Goal: Register for event/course

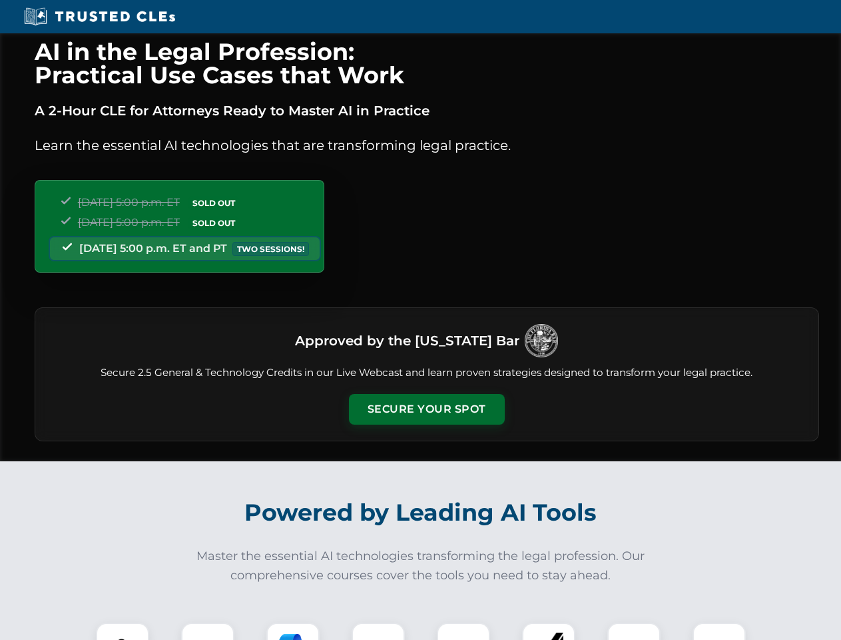
click at [426, 409] on button "Secure Your Spot" at bounding box center [427, 409] width 156 height 31
click at [123, 631] on img at bounding box center [122, 649] width 39 height 39
click at [208, 631] on div at bounding box center [207, 648] width 53 height 53
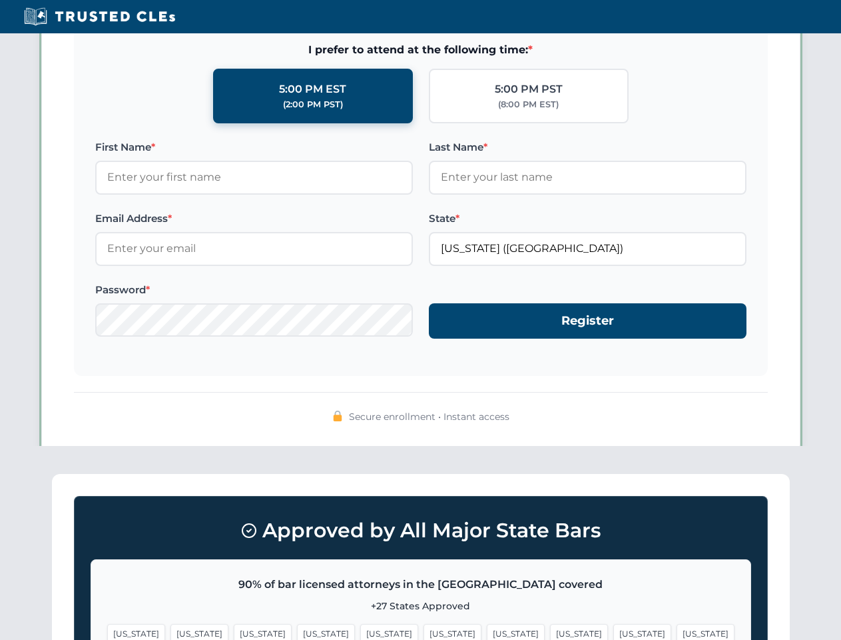
click at [614, 631] on span "[US_STATE]" at bounding box center [643, 633] width 58 height 19
